Goal: Task Accomplishment & Management: Complete application form

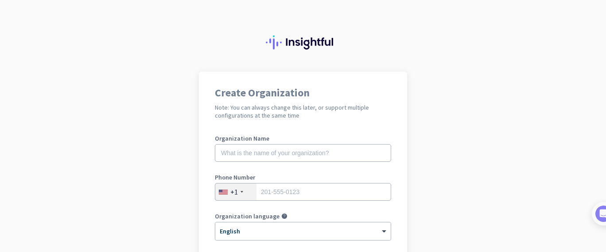
scroll to position [46, 0]
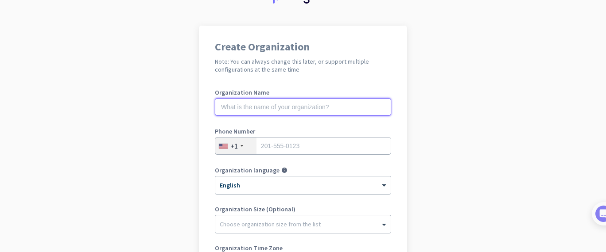
click at [319, 110] on input "text" at bounding box center [303, 107] width 176 height 18
type input "Mercor AI"
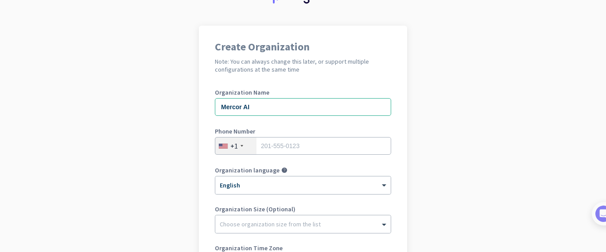
click at [493, 91] on app-onboarding-organization "Create Organization Note: You can always change this later, or support multiple…" at bounding box center [303, 218] width 606 height 384
click at [350, 143] on input "tel" at bounding box center [303, 146] width 176 height 18
type input "7176986103"
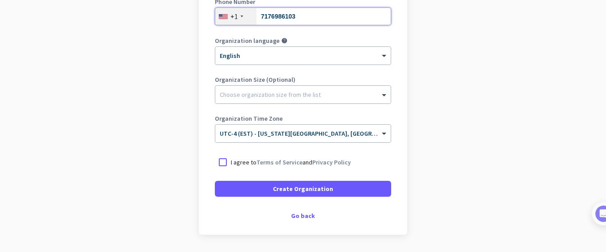
scroll to position [176, 0]
click at [223, 161] on div at bounding box center [223, 162] width 16 height 16
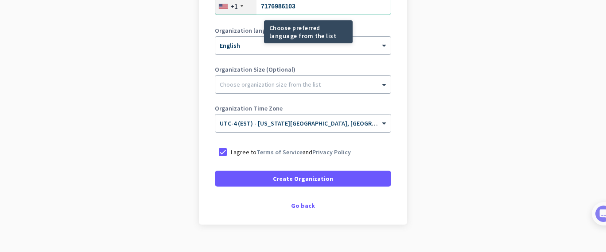
scroll to position [203, 0]
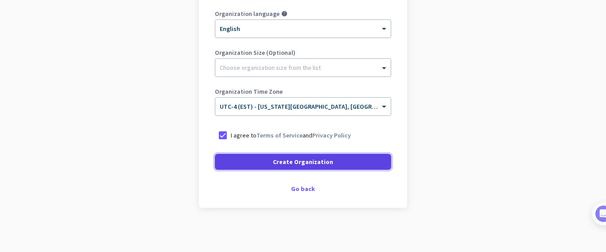
click at [287, 166] on span "Create Organization" at bounding box center [303, 162] width 60 height 9
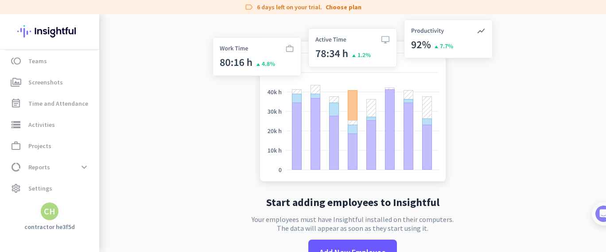
click at [51, 217] on div "CH" at bounding box center [50, 212] width 18 height 18
click at [96, 196] on span "Sign out" at bounding box center [97, 195] width 54 height 8
